Goal: Browse casually

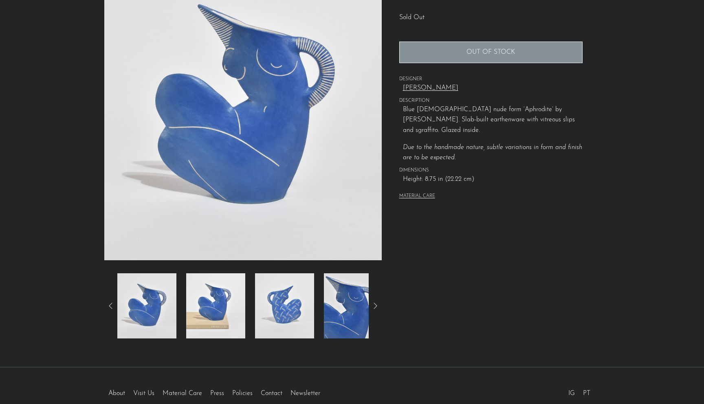
scroll to position [126, 0]
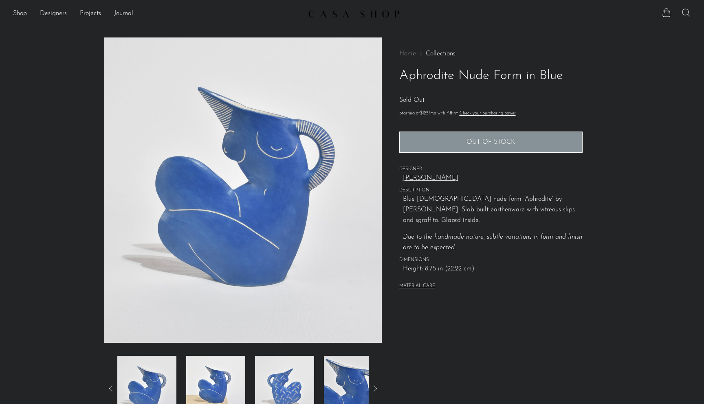
click at [23, 10] on link "Shop" at bounding box center [20, 14] width 14 height 11
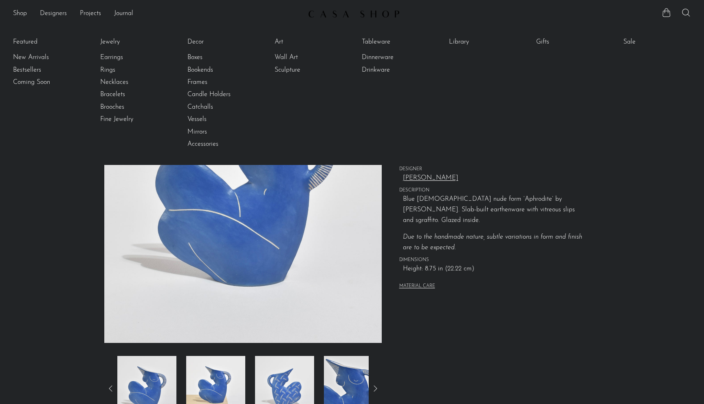
click at [20, 9] on link "Shop" at bounding box center [20, 14] width 14 height 11
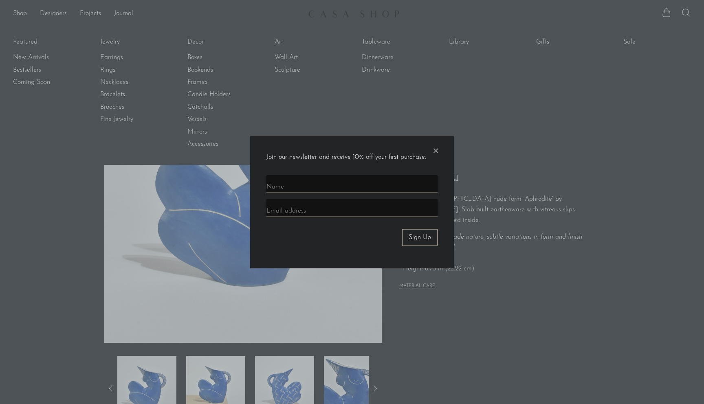
click at [438, 152] on span "×" at bounding box center [436, 149] width 8 height 26
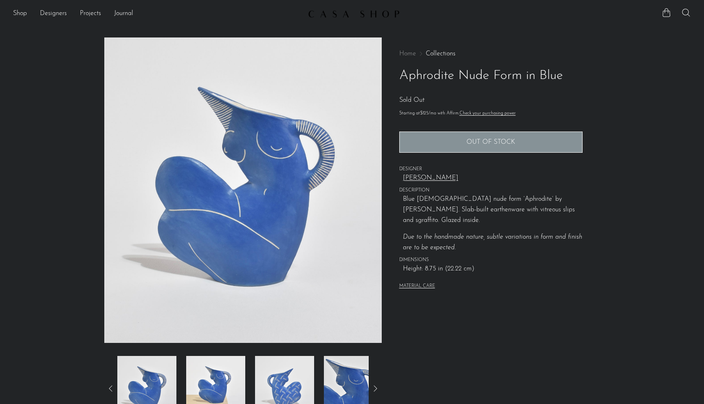
click at [340, 57] on img at bounding box center [243, 191] width 278 height 306
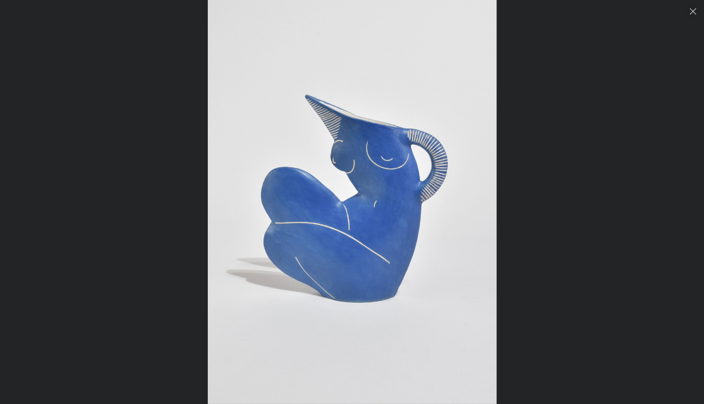
click at [617, 62] on div at bounding box center [560, 202] width 704 height 404
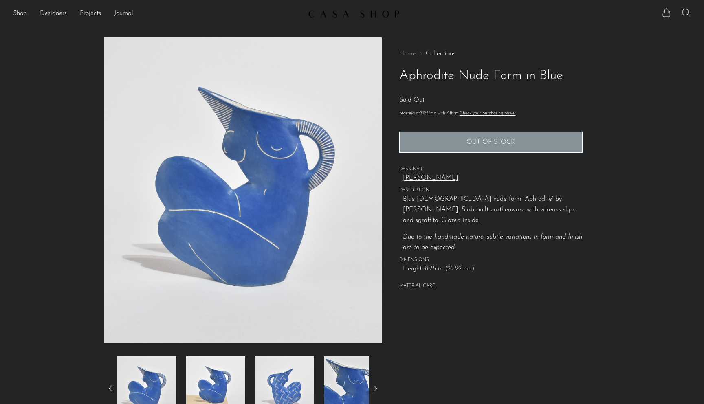
click at [327, 9] on link at bounding box center [352, 14] width 88 height 15
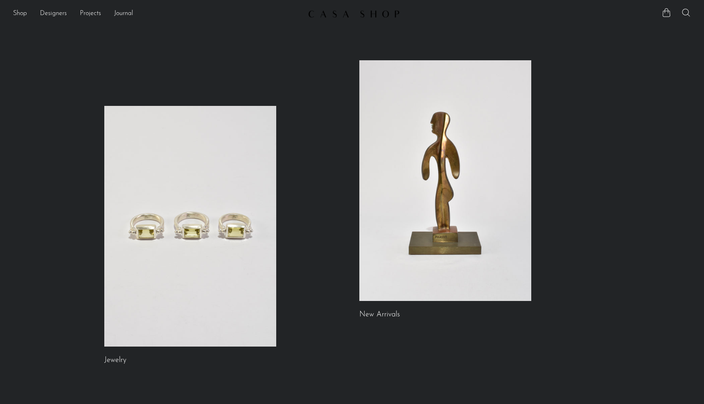
click at [93, 8] on li "Projects Holiday 24 Holiday Jewelry 24 Spring 22" at bounding box center [90, 14] width 21 height 14
